Goal: Use online tool/utility: Use online tool/utility

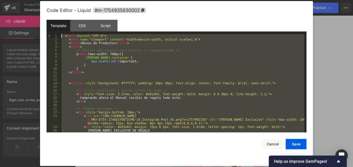
drag, startPoint x: 86, startPoint y: 121, endPoint x: 50, endPoint y: 20, distance: 106.8
click at [50, 20] on div "Template CSS Script Data 1 2 3 4 5 6 7 8 9 10 11 12 13 14 15 16 17 18 19 20 21 …" at bounding box center [177, 76] width 260 height 113
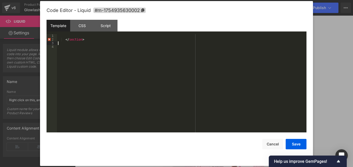
drag, startPoint x: 93, startPoint y: 43, endPoint x: 0, endPoint y: 1, distance: 101.9
click at [0, 8] on html "Image You are previewing how the will restyle your page. You can not edit Eleme…" at bounding box center [176, 83] width 353 height 167
click at [69, 40] on div at bounding box center [182, 87] width 250 height 106
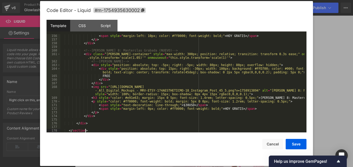
scroll to position [666, 0]
click at [100, 129] on div "< span style = "margin-left: 10px; color: #ff0000; font-weight: bold;" > HOY GR…" at bounding box center [182, 87] width 244 height 106
click at [99, 120] on div "< span style = "margin-left: 10px; color: #ff0000; font-weight: bold;" > HOY GR…" at bounding box center [182, 87] width 244 height 106
click at [95, 127] on div "< span style = "margin-left: 10px; color: #ff0000; font-weight: bold;" > HOY GR…" at bounding box center [182, 87] width 244 height 106
click at [83, 24] on div "CSS" at bounding box center [82, 26] width 24 height 12
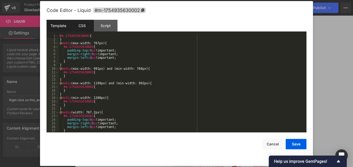
click at [66, 25] on div "Template" at bounding box center [59, 26] width 24 height 12
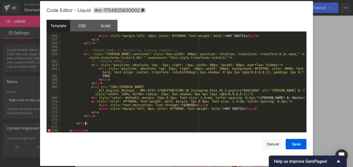
click at [101, 121] on div "< span style = "margin-left: 10px; color: #ff0000; font-weight: bold;" > HOY GR…" at bounding box center [182, 87] width 244 height 106
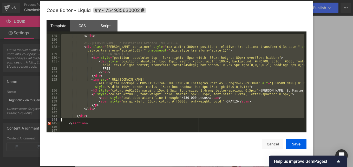
scroll to position [553, 0]
click at [83, 130] on div "</ div > <!-- [PERSON_NAME] 8: Masterclas Grabada (NUEVO) --> < div class = "[P…" at bounding box center [182, 87] width 244 height 106
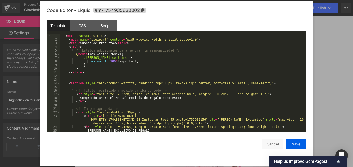
scroll to position [0, 0]
click at [275, 146] on button "Cancel" at bounding box center [272, 144] width 21 height 10
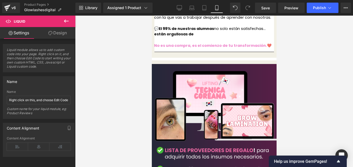
scroll to position [1456, 0]
